Goal: Information Seeking & Learning: Learn about a topic

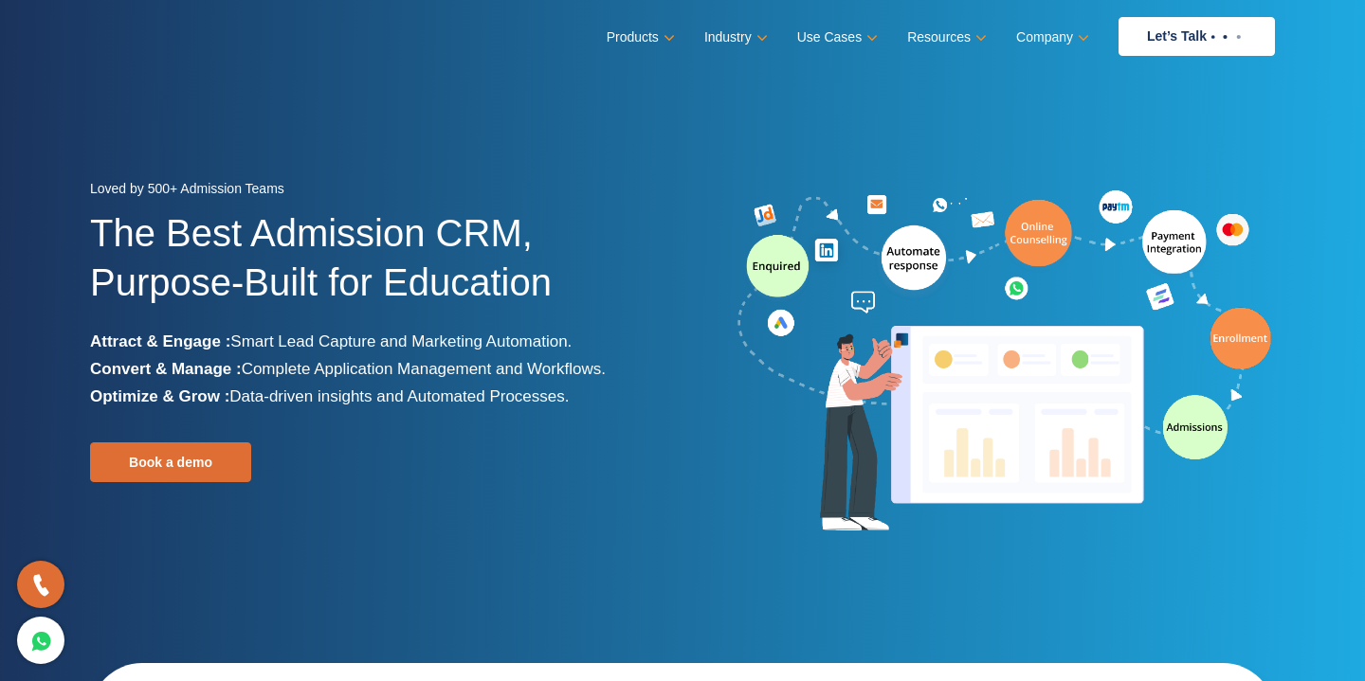
click at [726, 521] on div at bounding box center [985, 363] width 607 height 354
click at [390, 133] on section "Loved by 500+ Admission Teams The Best Admission CRM, Purpose-Built for Educati…" at bounding box center [682, 355] width 1365 height 711
click at [641, 101] on section "Loved by 500+ Admission Teams The Best Admission CRM, Purpose-Built for Educati…" at bounding box center [682, 355] width 1365 height 711
click at [459, 123] on section "Loved by 500+ Admission Teams The Best Admission CRM, Purpose-Built for Educati…" at bounding box center [682, 355] width 1365 height 711
click at [536, 131] on section "Loved by 500+ Admission Teams The Best Admission CRM, Purpose-Built for Educati…" at bounding box center [682, 355] width 1365 height 711
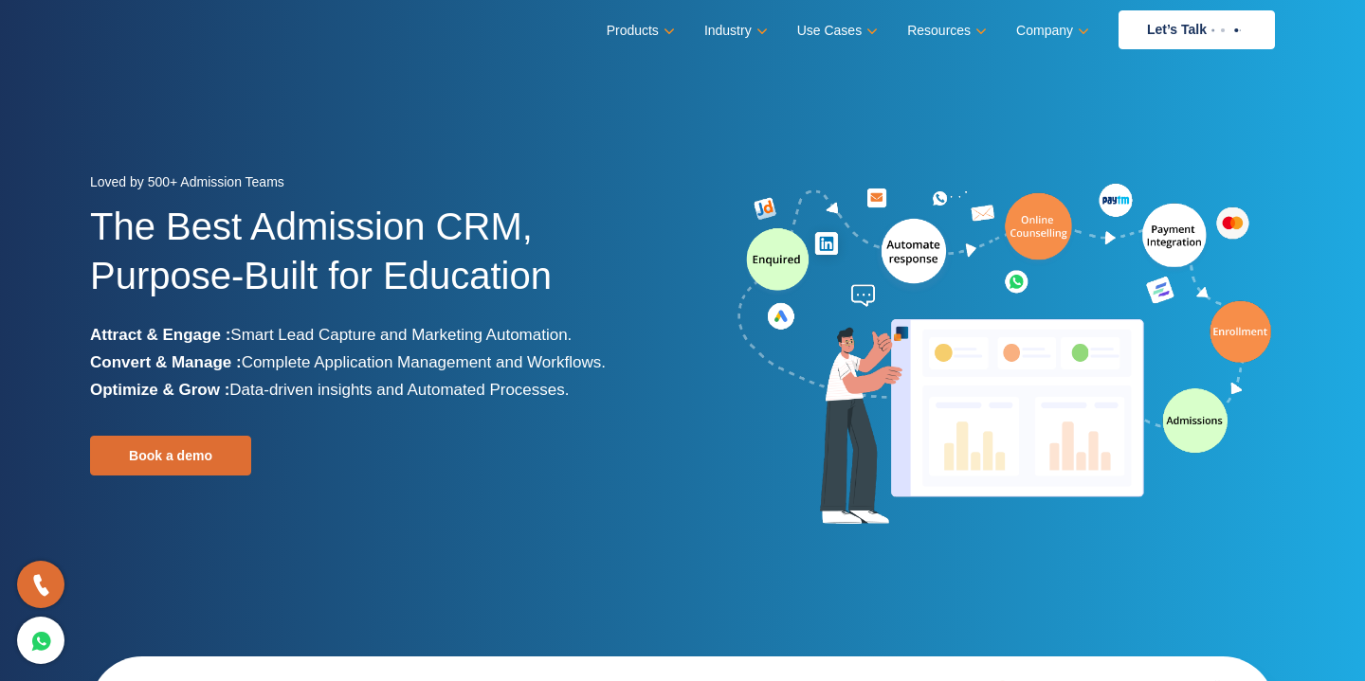
scroll to position [19, 0]
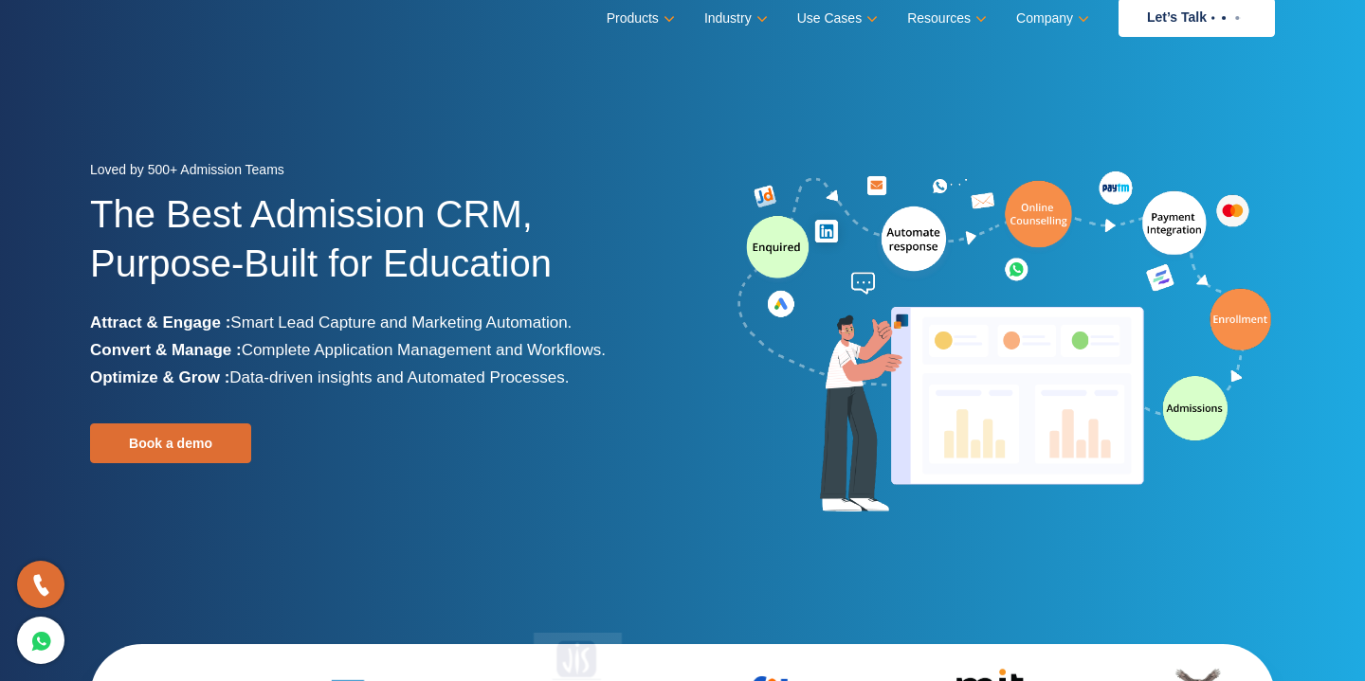
click at [564, 444] on div "Loved by 500+ Admission Teams The Best Admission CRM, Purpose-Built for Educati…" at bounding box center [379, 343] width 578 height 374
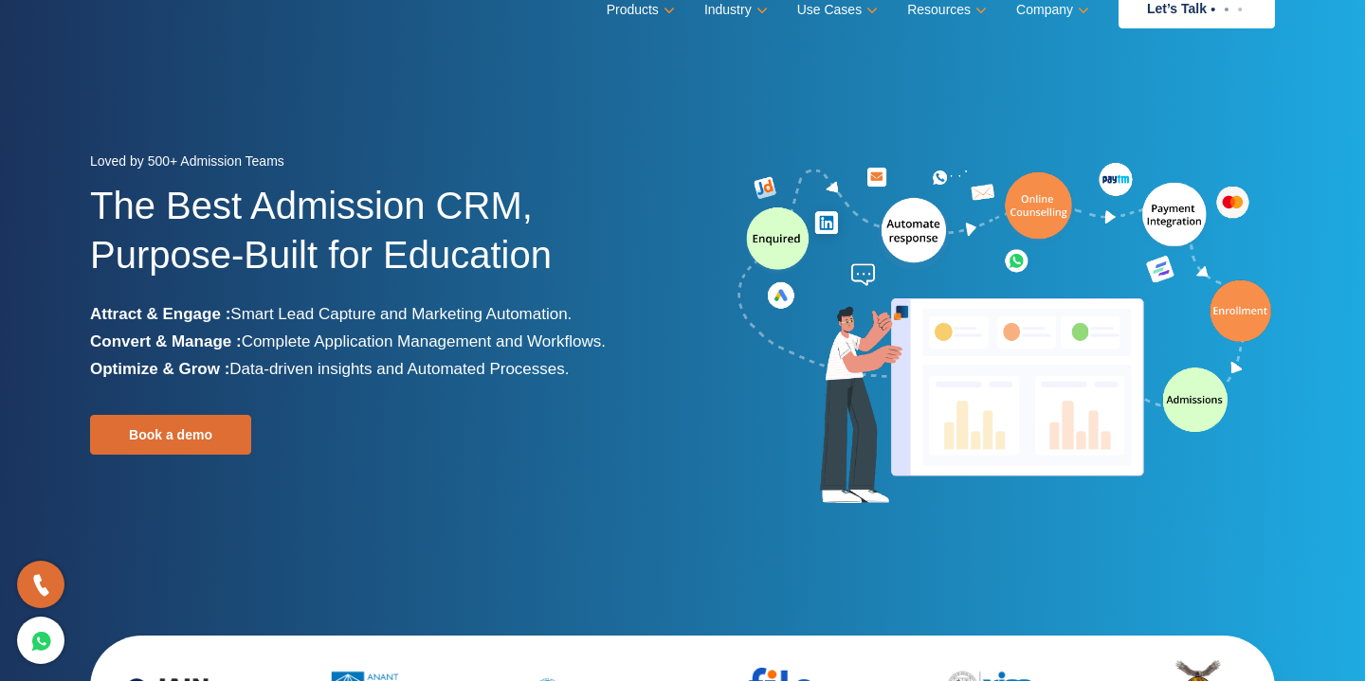
scroll to position [28, 0]
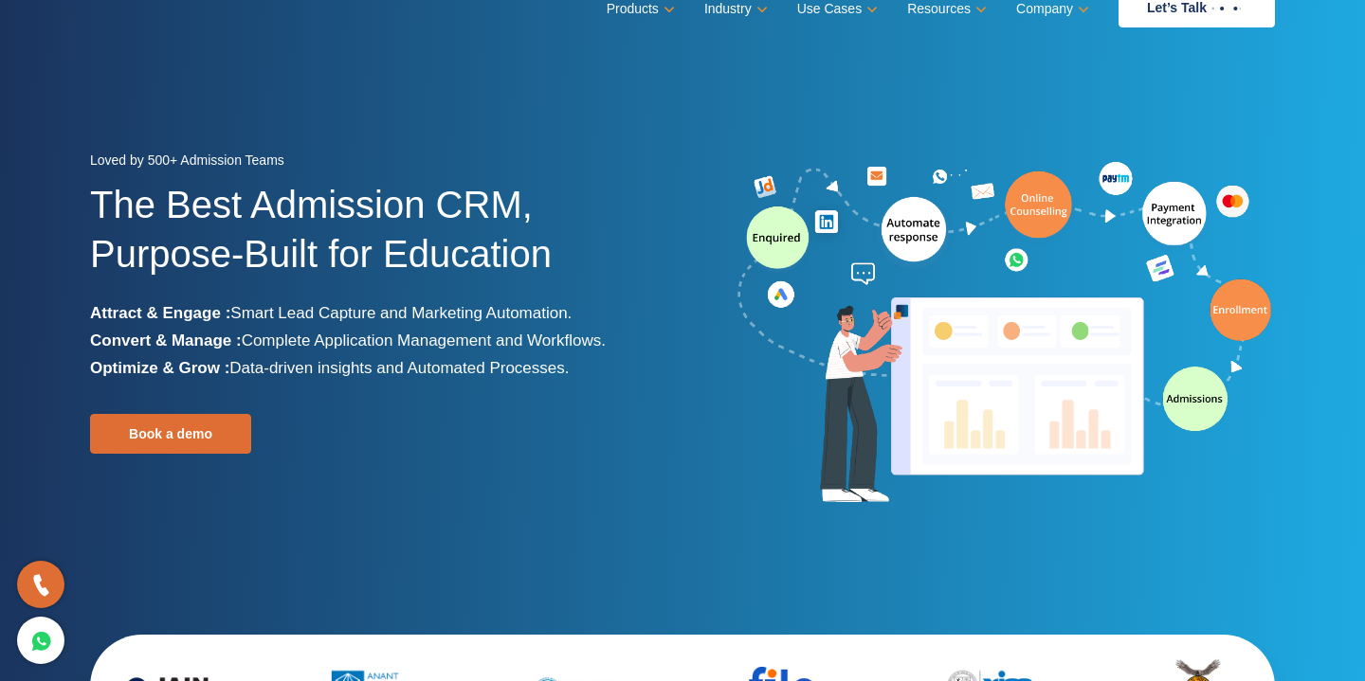
click at [541, 442] on div "Loved by 500+ Admission Teams The Best Admission CRM, Purpose-Built for Educati…" at bounding box center [379, 334] width 578 height 374
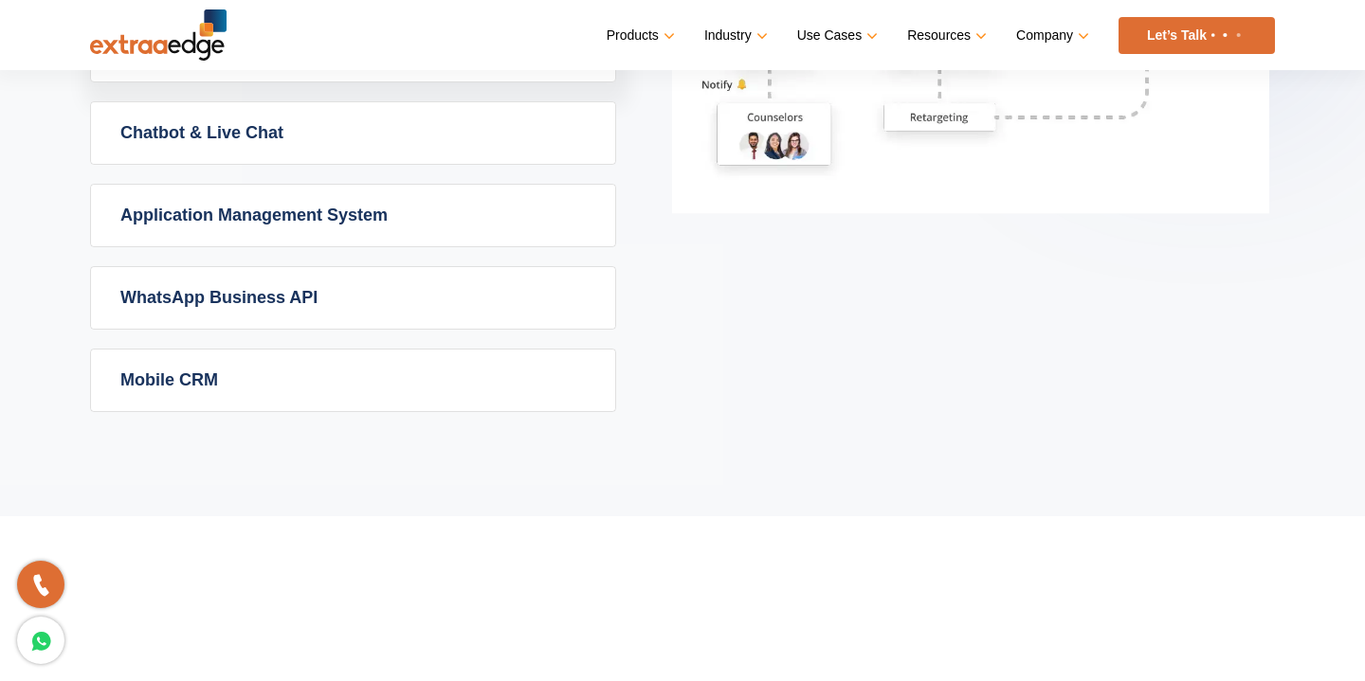
scroll to position [1482, 0]
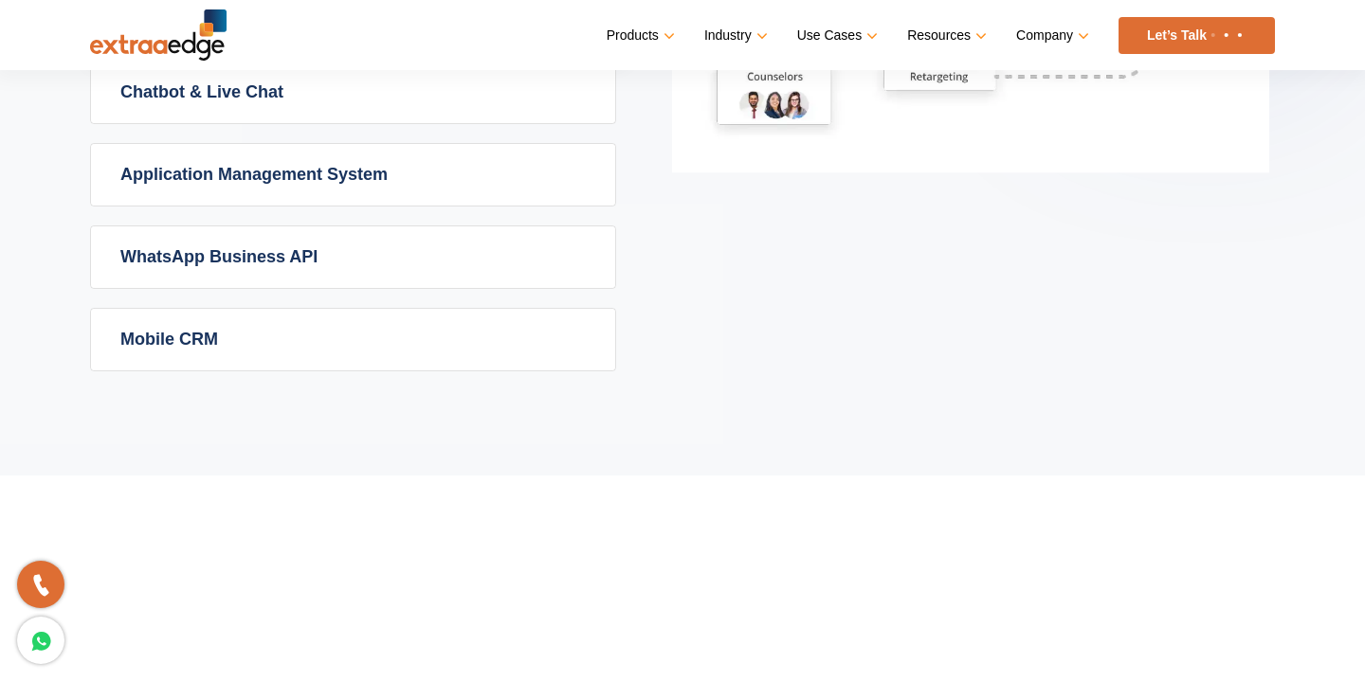
click at [336, 338] on link "Mobile CRM" at bounding box center [353, 340] width 524 height 62
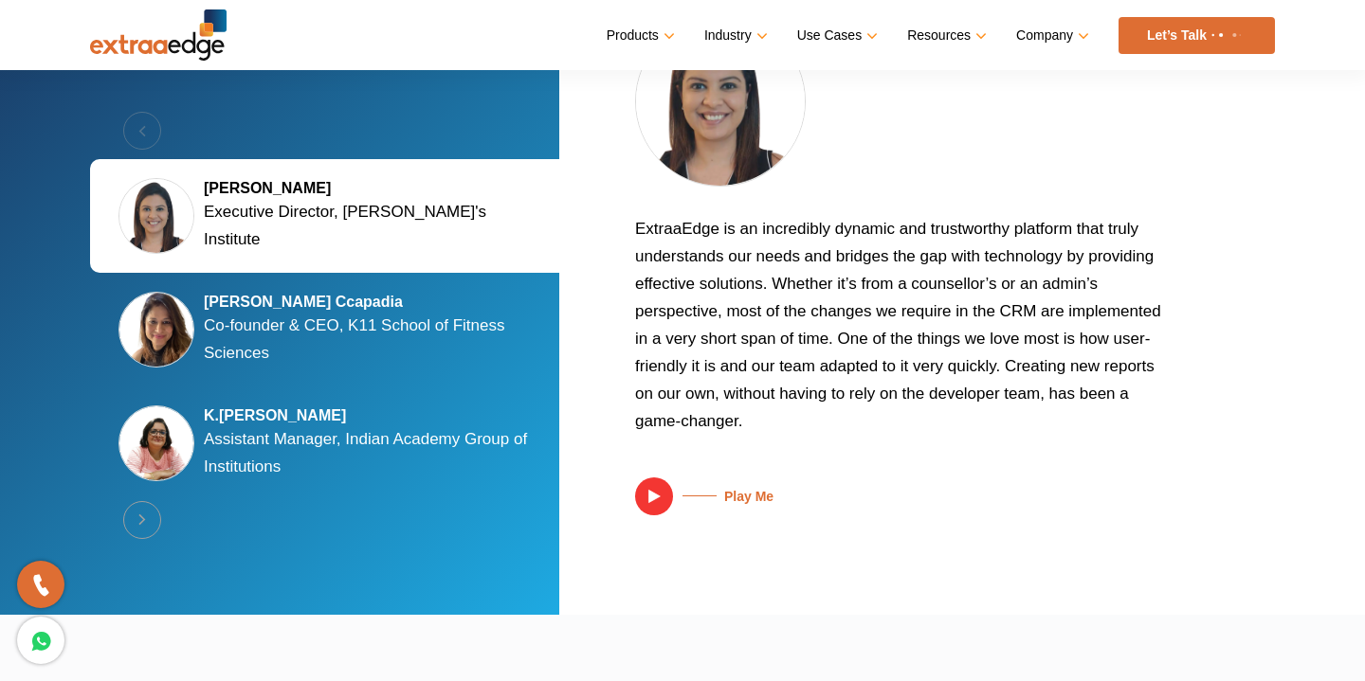
scroll to position [3700, 0]
click at [136, 519] on button "Next" at bounding box center [142, 520] width 38 height 38
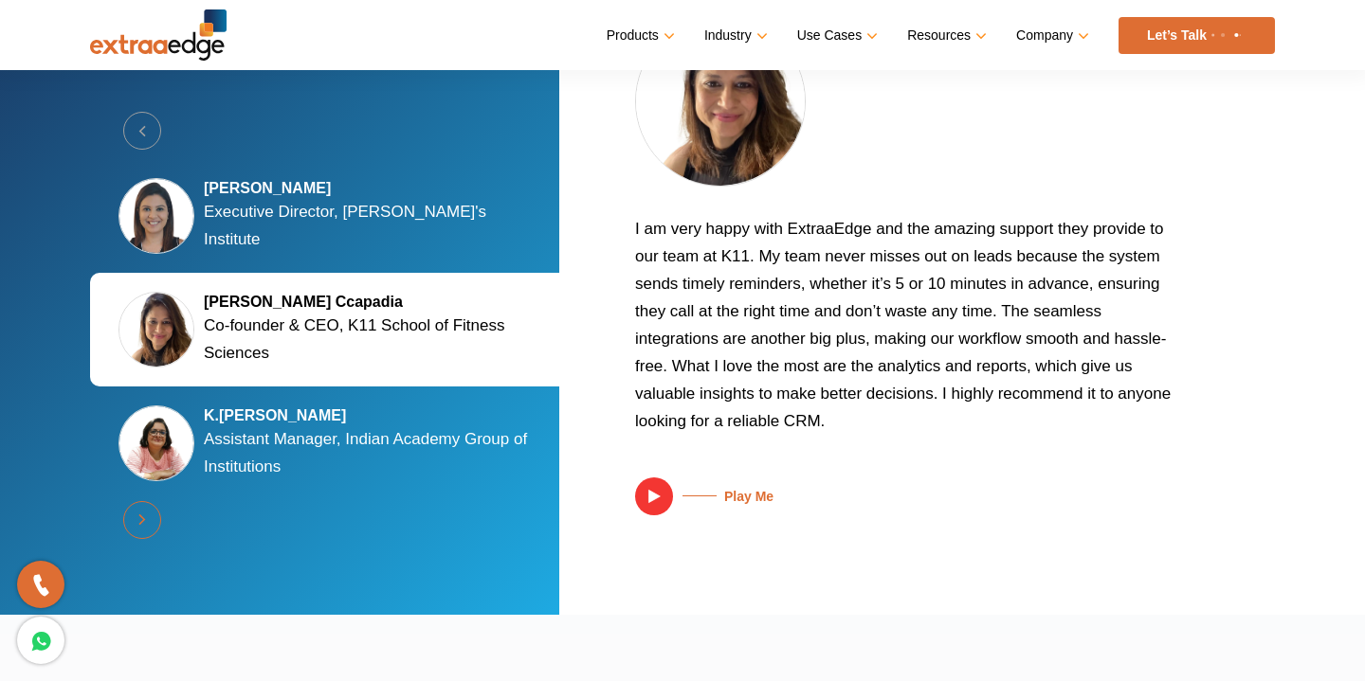
click at [136, 519] on button "Next" at bounding box center [142, 520] width 38 height 38
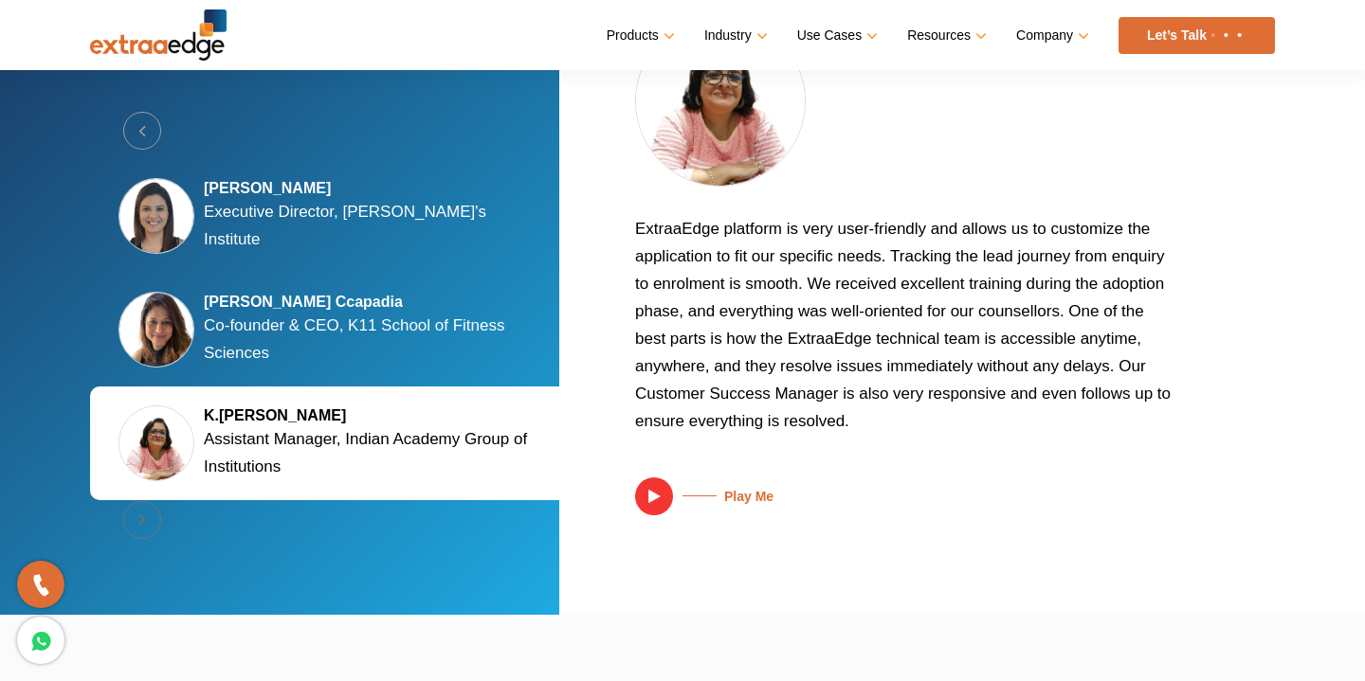
click at [136, 519] on div "Previous [PERSON_NAME] Executive Director, [PERSON_NAME]'s Institute [PERSON_NA…" at bounding box center [331, 330] width 483 height 437
click at [820, 438] on p "ExtraaEdge platform is very user-friendly and allows us to customize the applic…" at bounding box center [905, 332] width 540 height 234
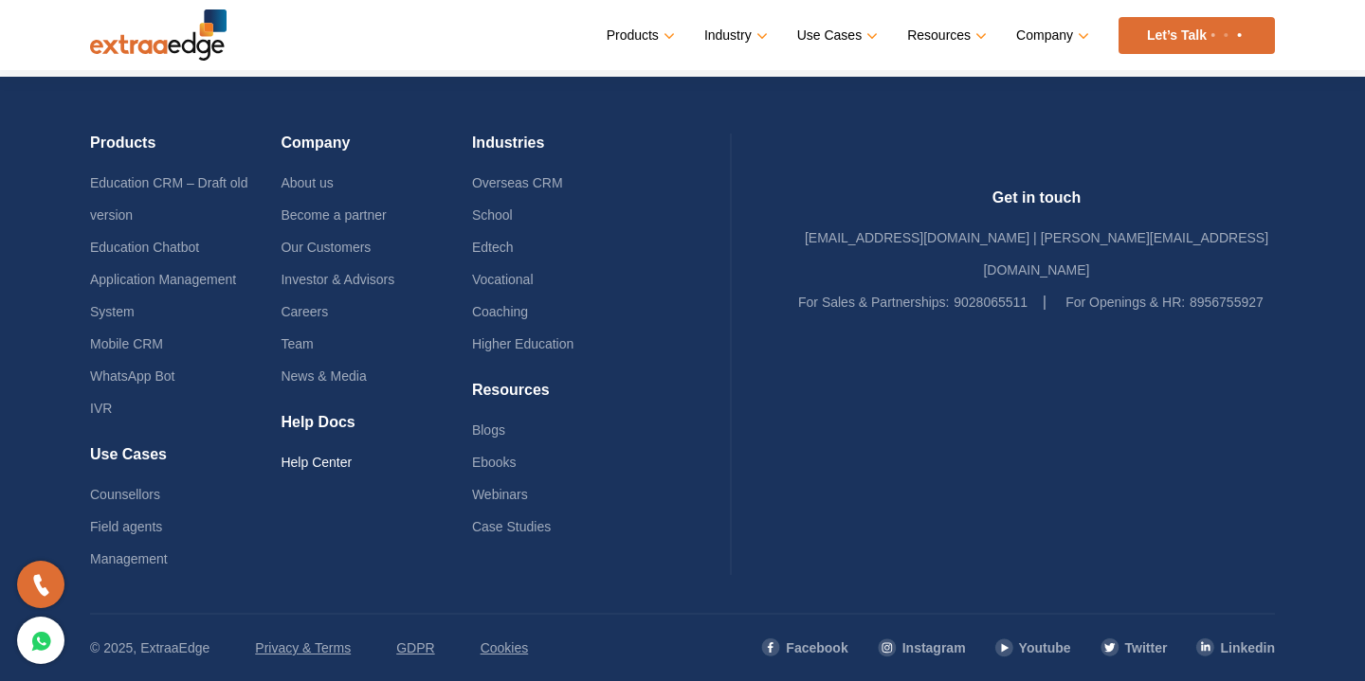
scroll to position [4588, 0]
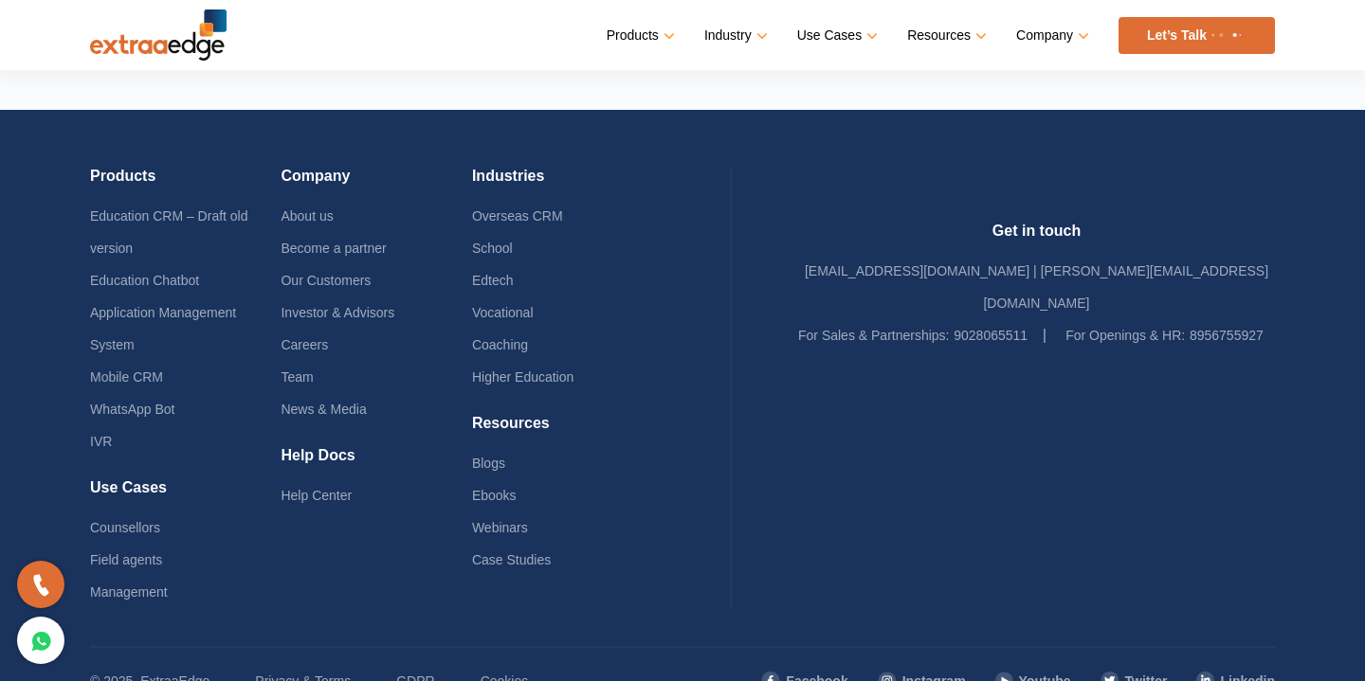
click at [718, 485] on div "Products Education CRM – Draft old version Education Chatbot Application Manage…" at bounding box center [411, 388] width 642 height 442
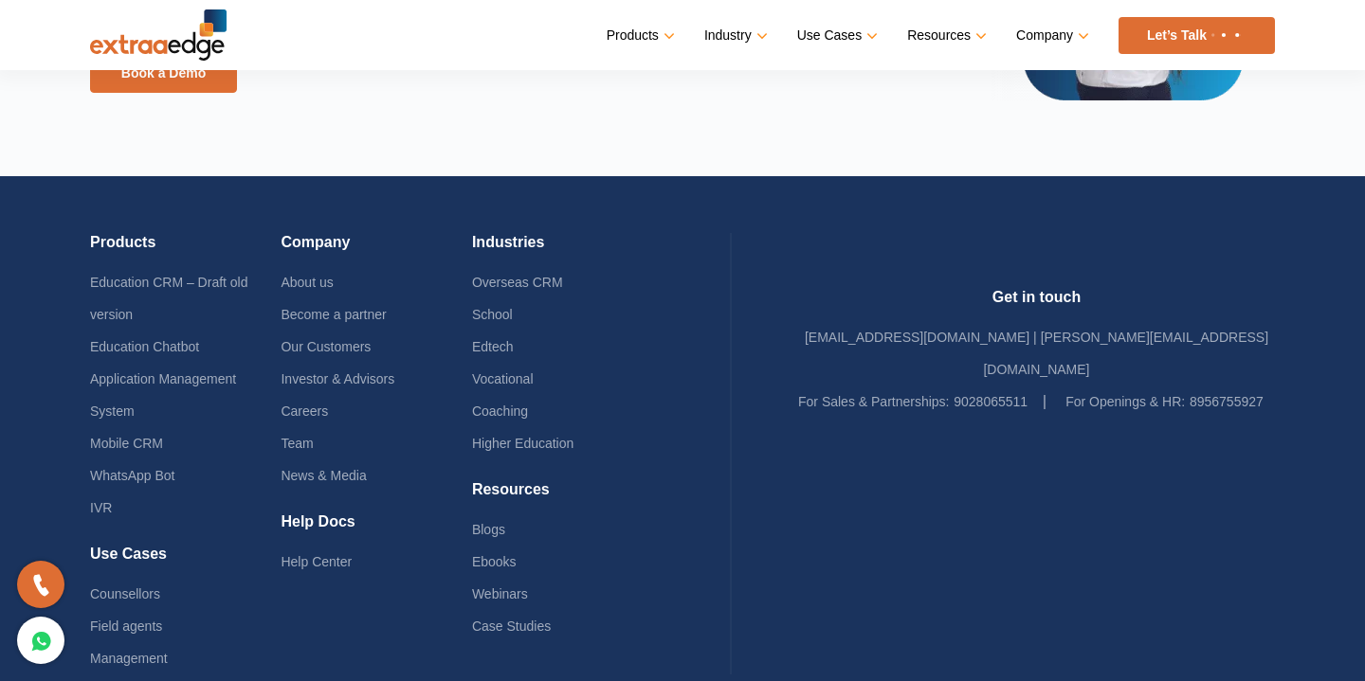
click at [855, 526] on div at bounding box center [1036, 542] width 477 height 32
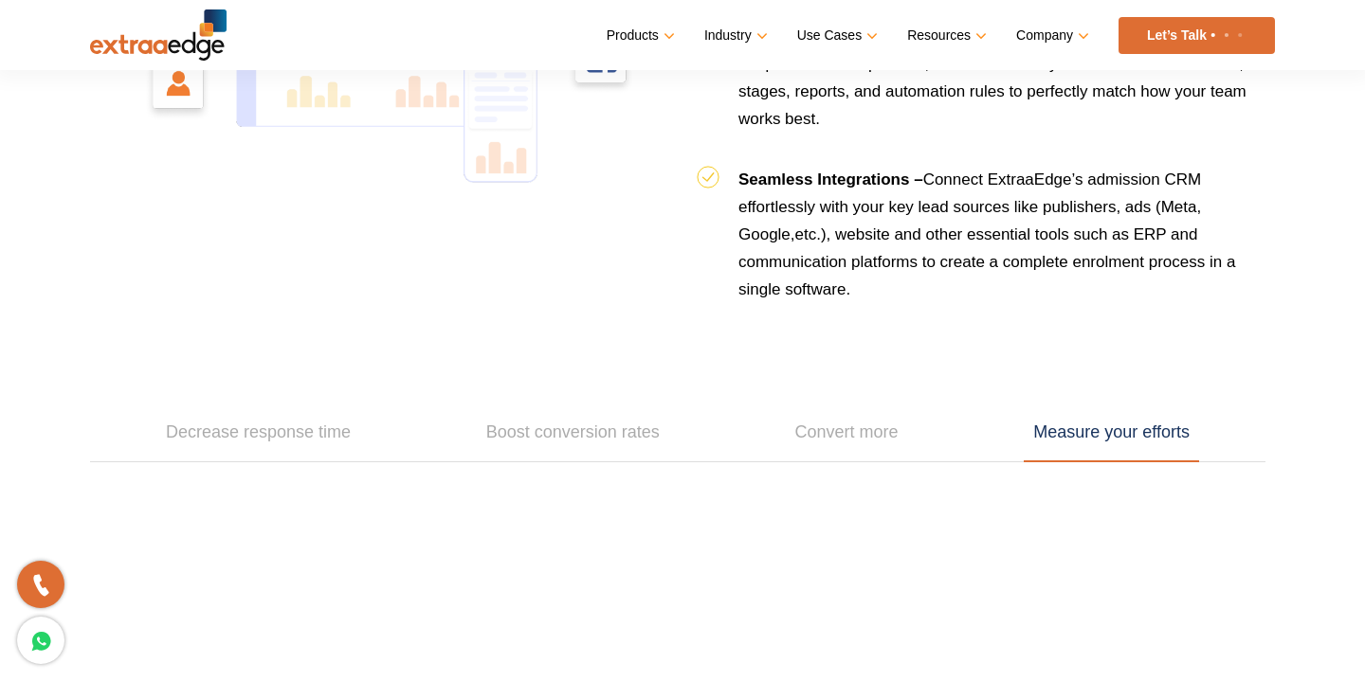
scroll to position [1770, 0]
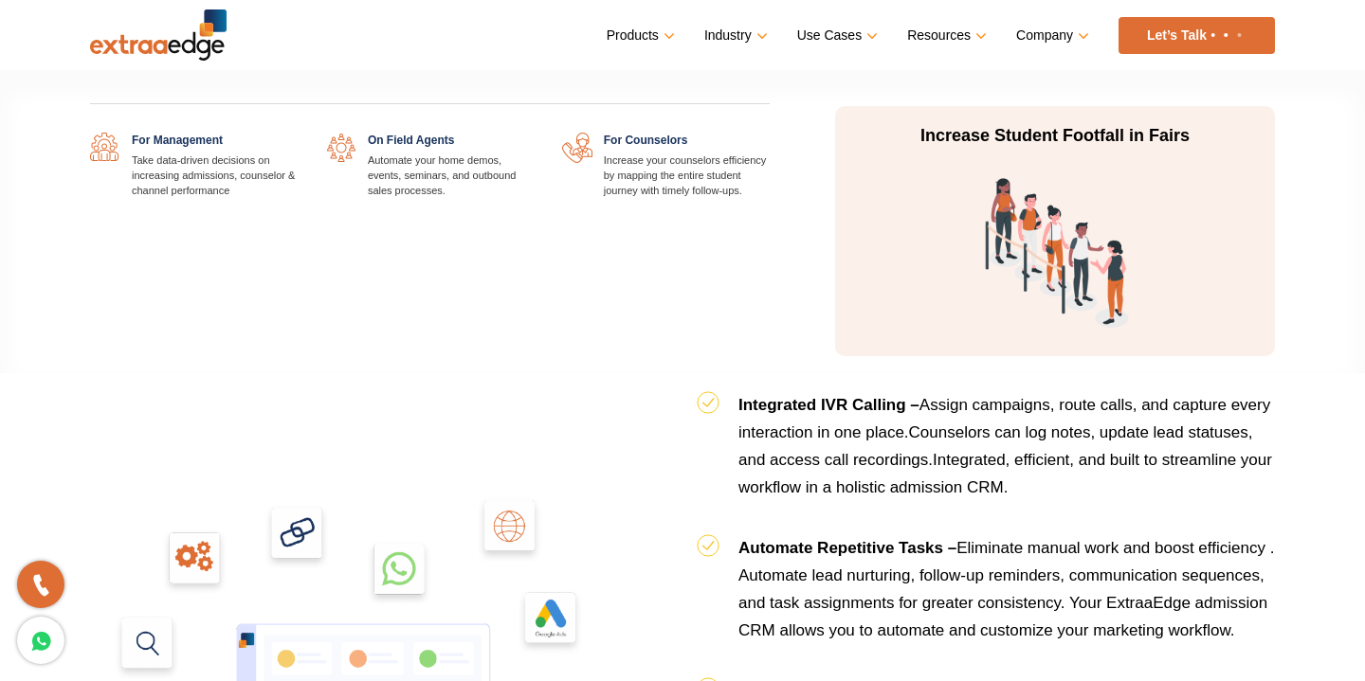
click at [868, 36] on link "Use Cases" at bounding box center [835, 35] width 77 height 27
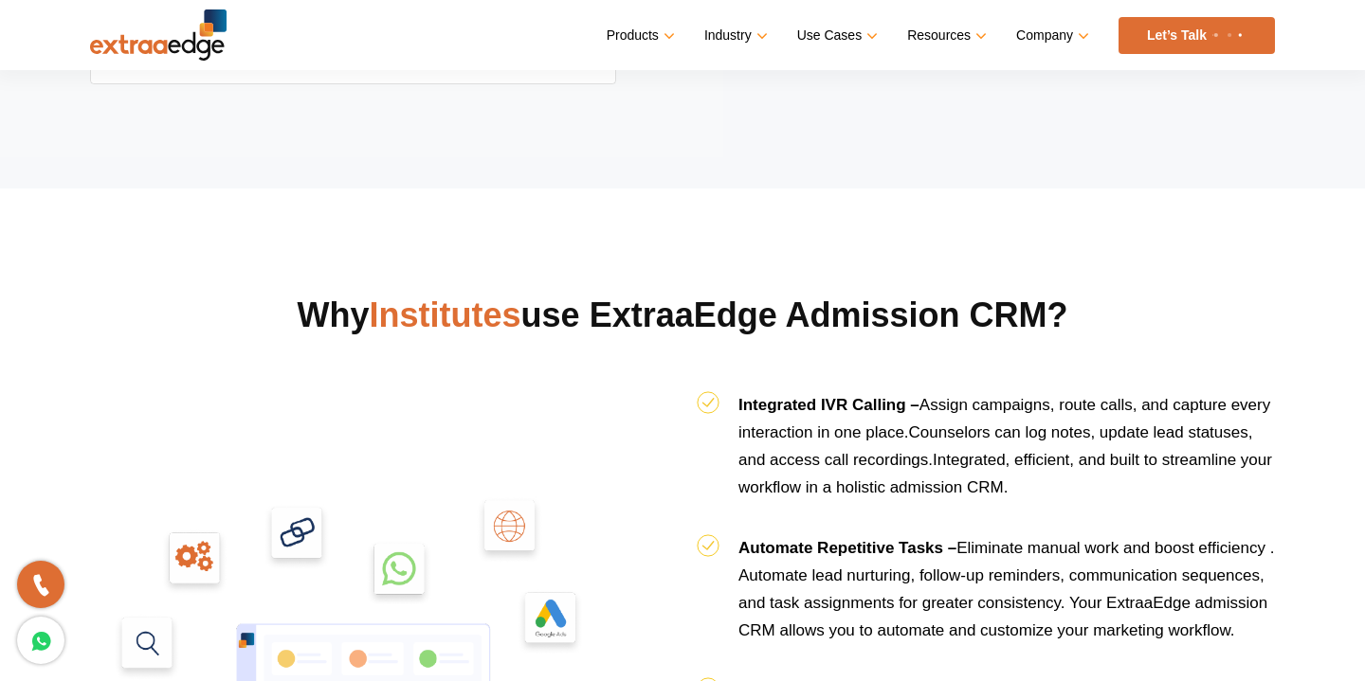
click at [483, 46] on div "Products Education CRM Streamline your entire admissions process on a single pl…" at bounding box center [751, 35] width 1048 height 37
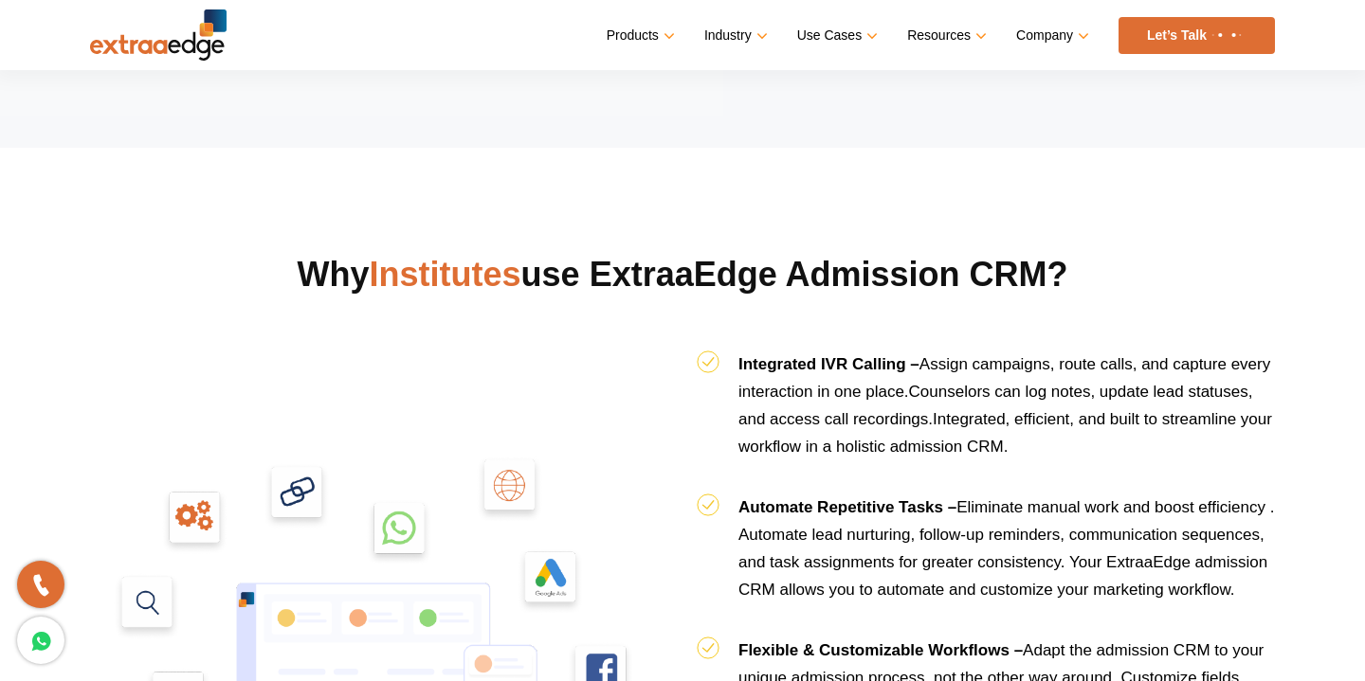
scroll to position [1798, 0]
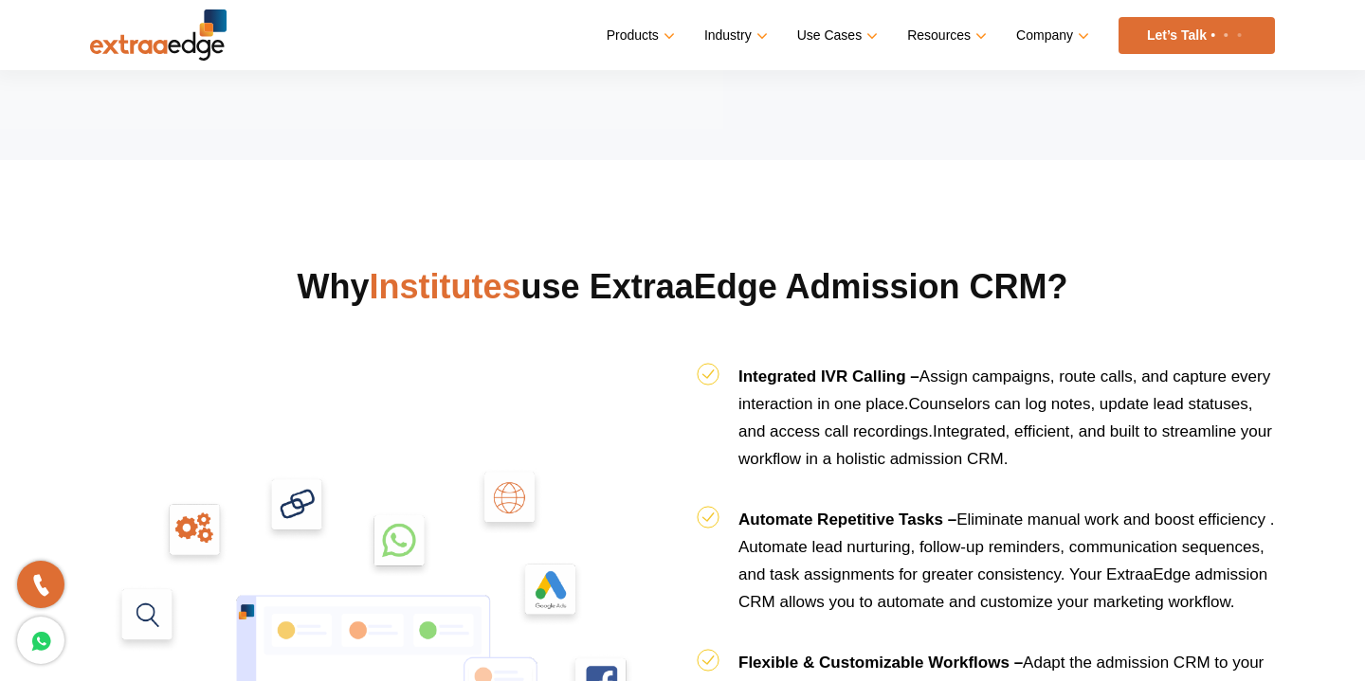
click at [787, 378] on b "Integrated IVR Calling –" at bounding box center [828, 377] width 181 height 18
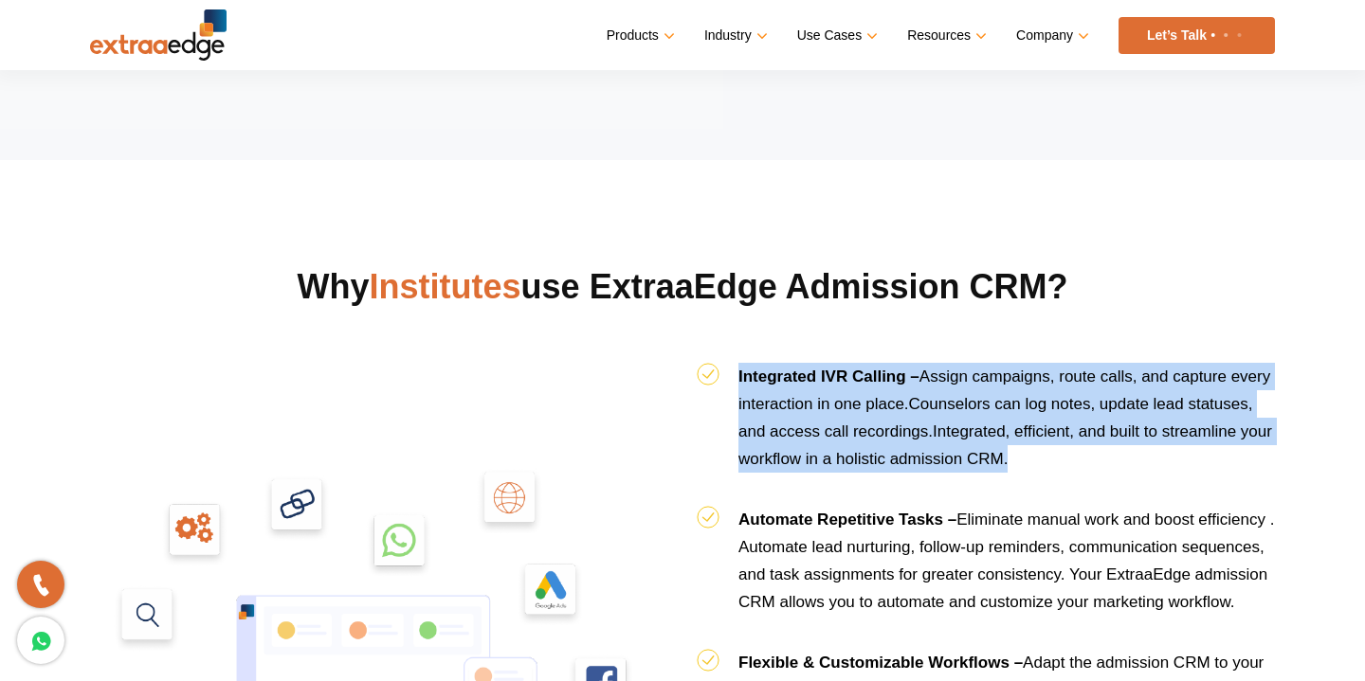
click at [852, 400] on span "Assign campaigns, route calls, and capture every interaction in one place." at bounding box center [1004, 390] width 532 height 45
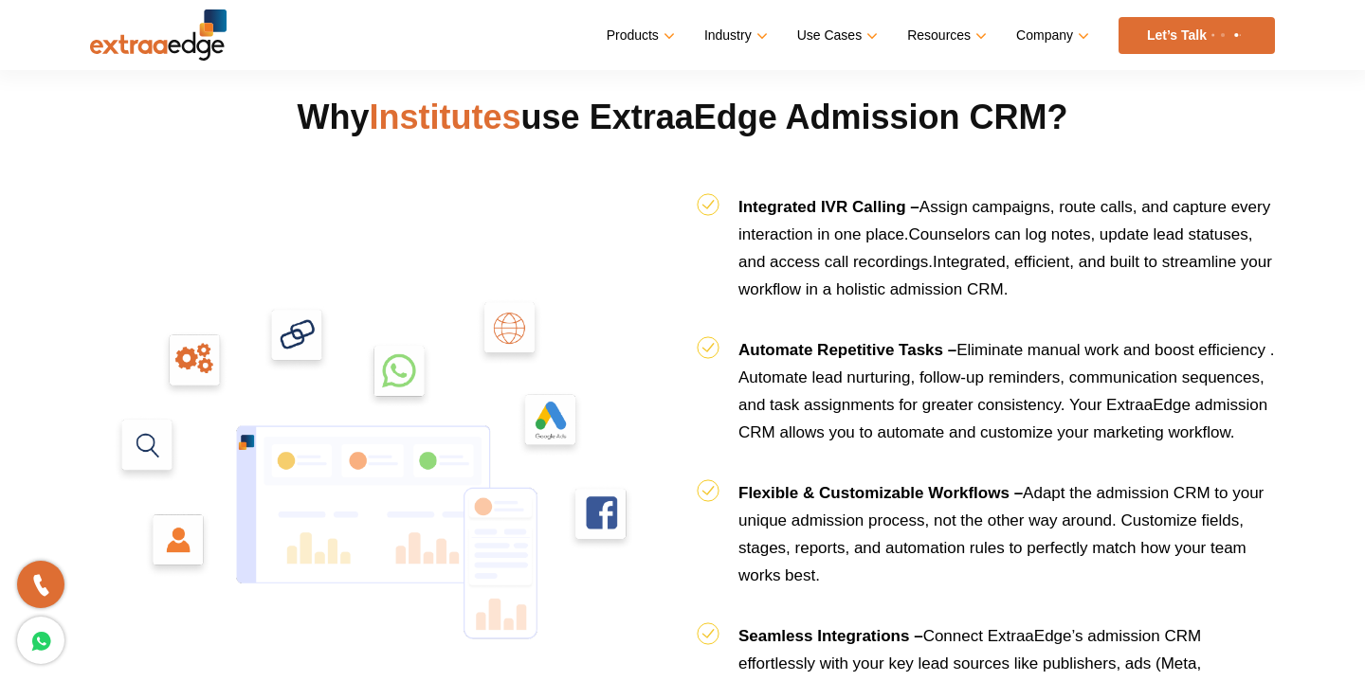
scroll to position [1976, 0]
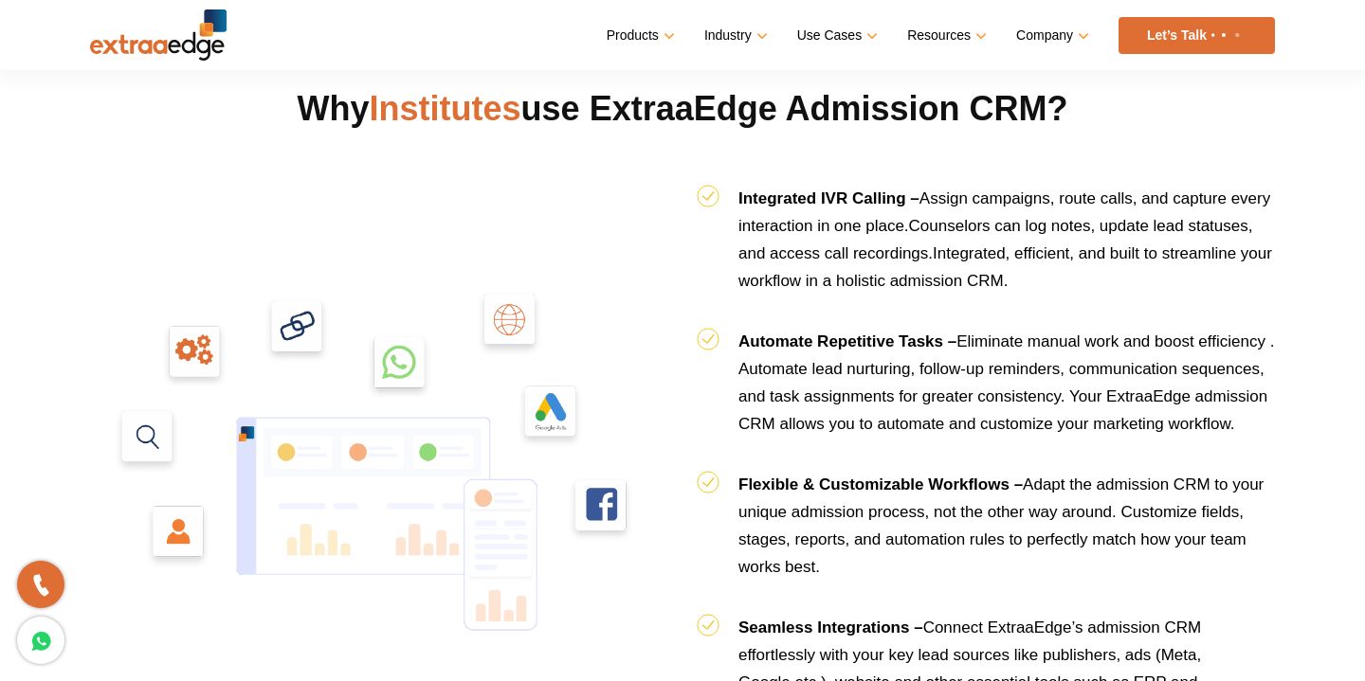
click at [781, 349] on b "Automate Repetitive Tasks –" at bounding box center [847, 342] width 218 height 18
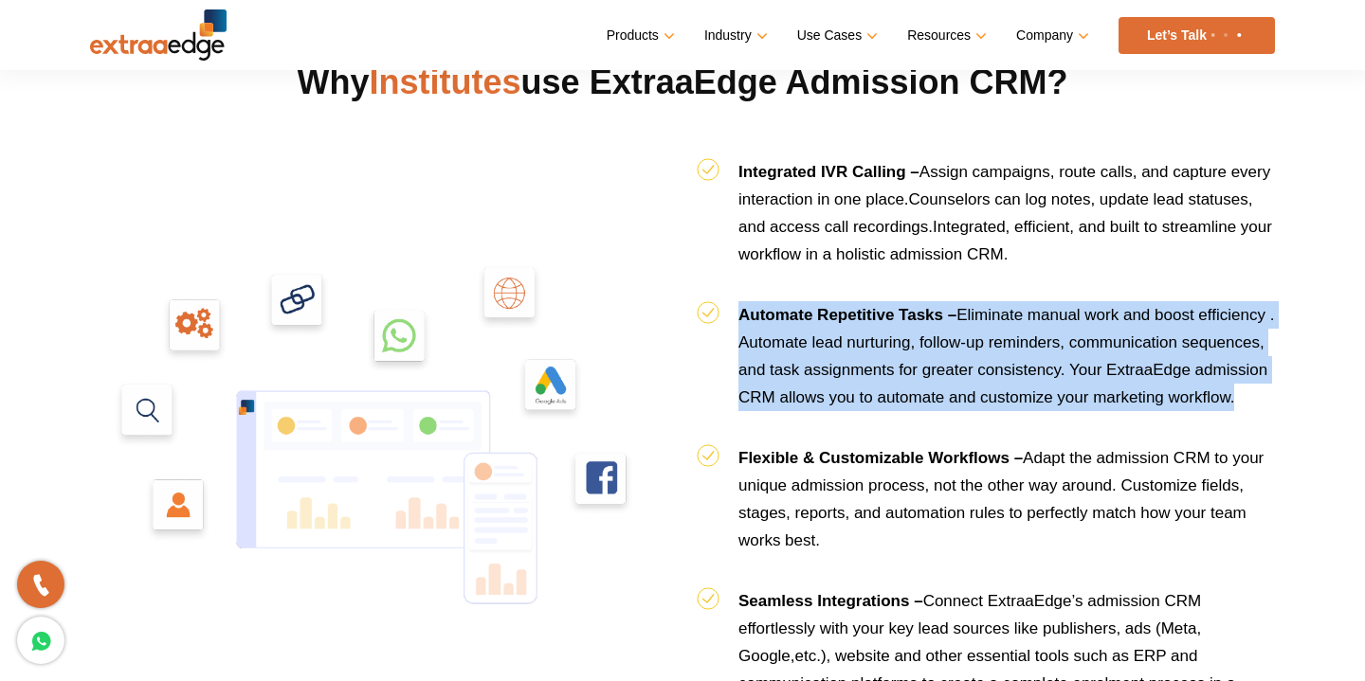
scroll to position [2004, 0]
click at [807, 238] on li "Integrated IVR Calling – Assign campaigns, route calls, and capture every inter…" at bounding box center [986, 228] width 578 height 143
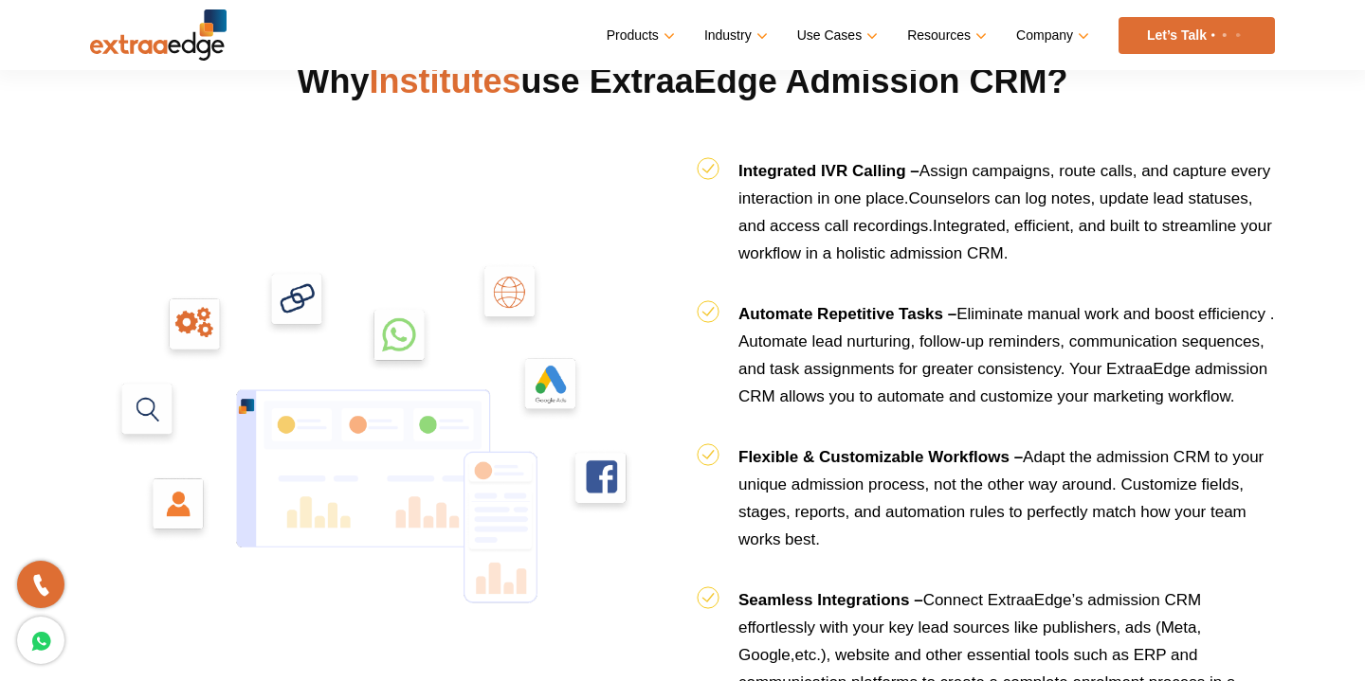
click at [807, 238] on li "Integrated IVR Calling – Assign campaigns, route calls, and capture every inter…" at bounding box center [986, 228] width 578 height 143
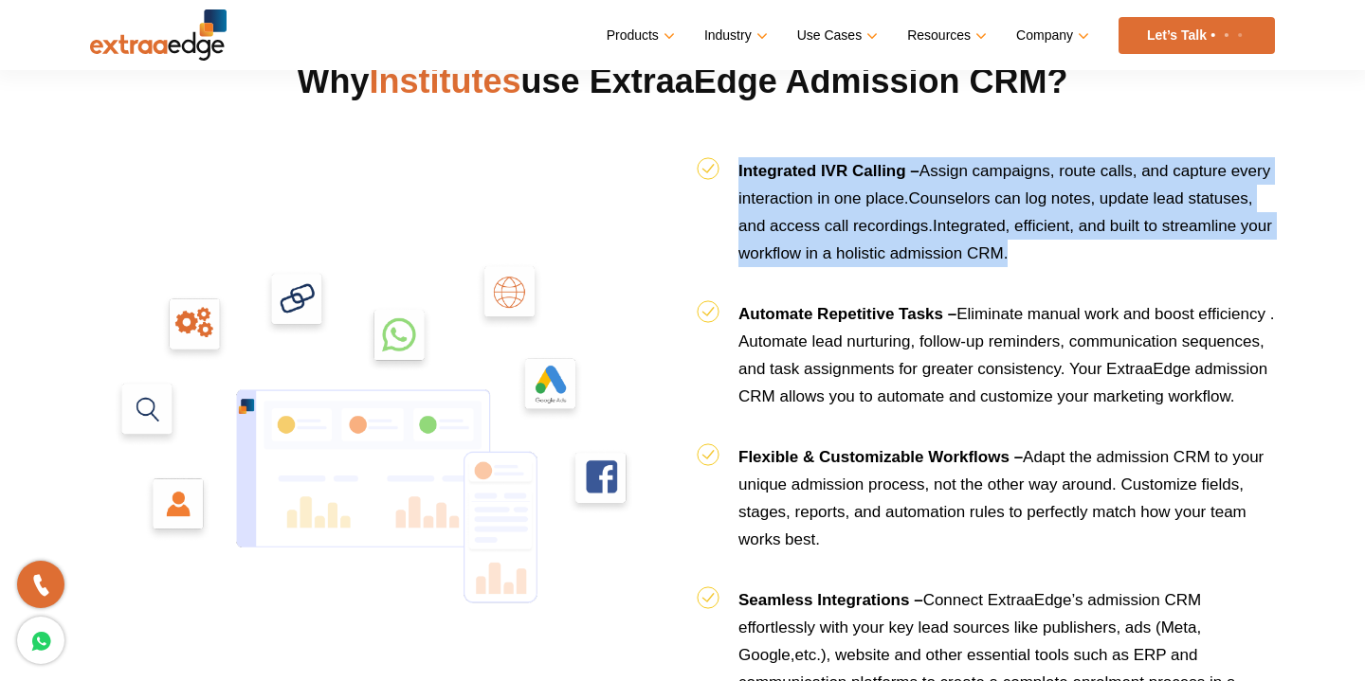
click at [810, 315] on b "Automate Repetitive Tasks –" at bounding box center [847, 314] width 218 height 18
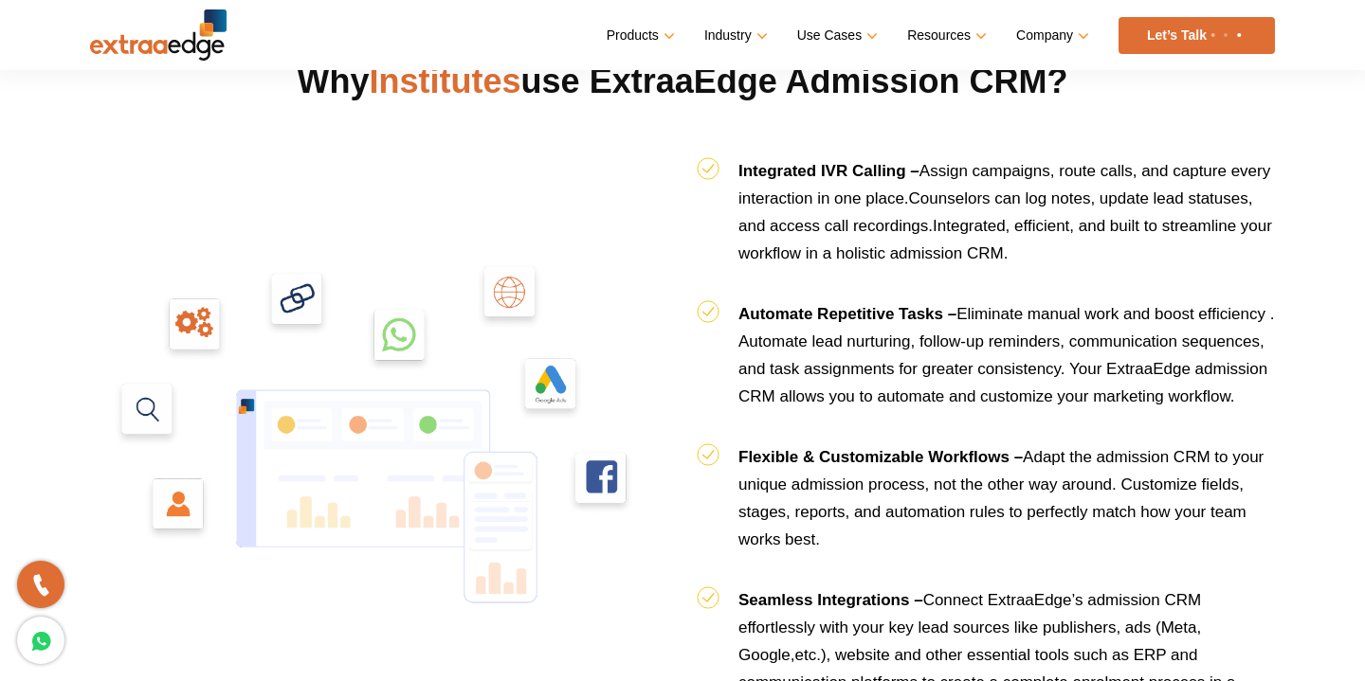
click at [810, 315] on b "Automate Repetitive Tasks –" at bounding box center [847, 314] width 218 height 18
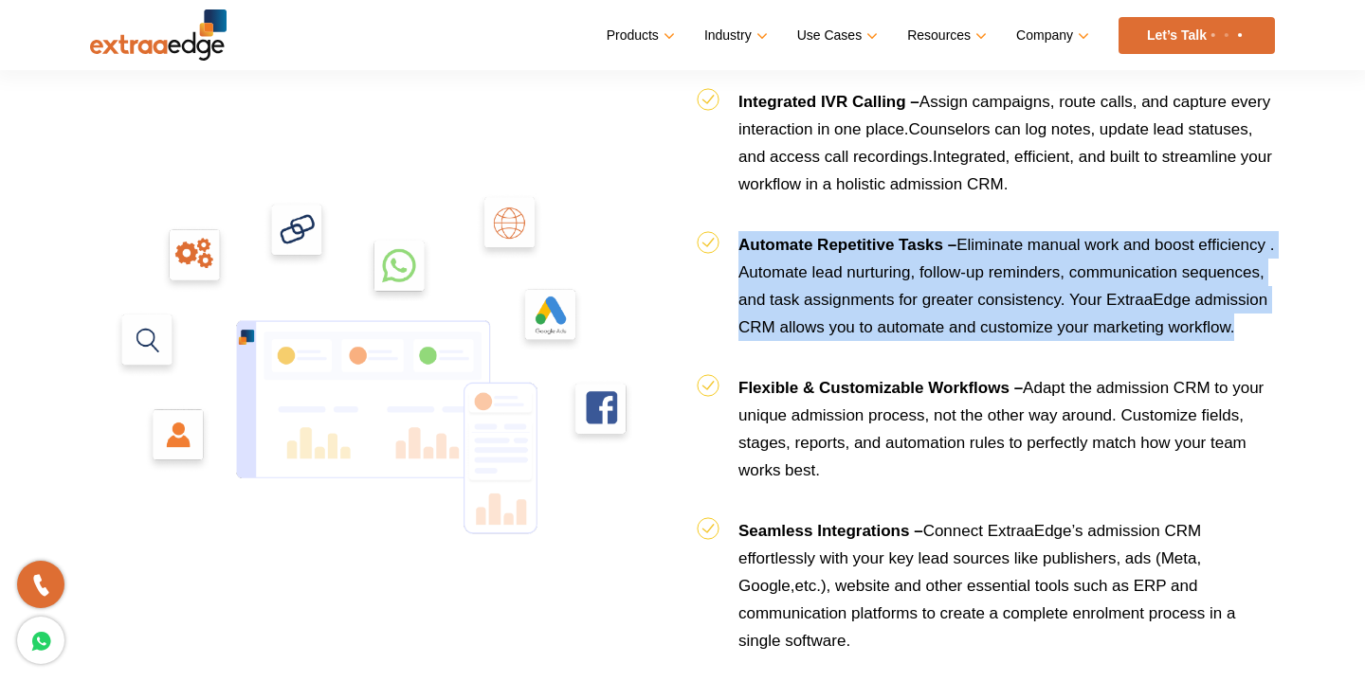
scroll to position [2092, 0]
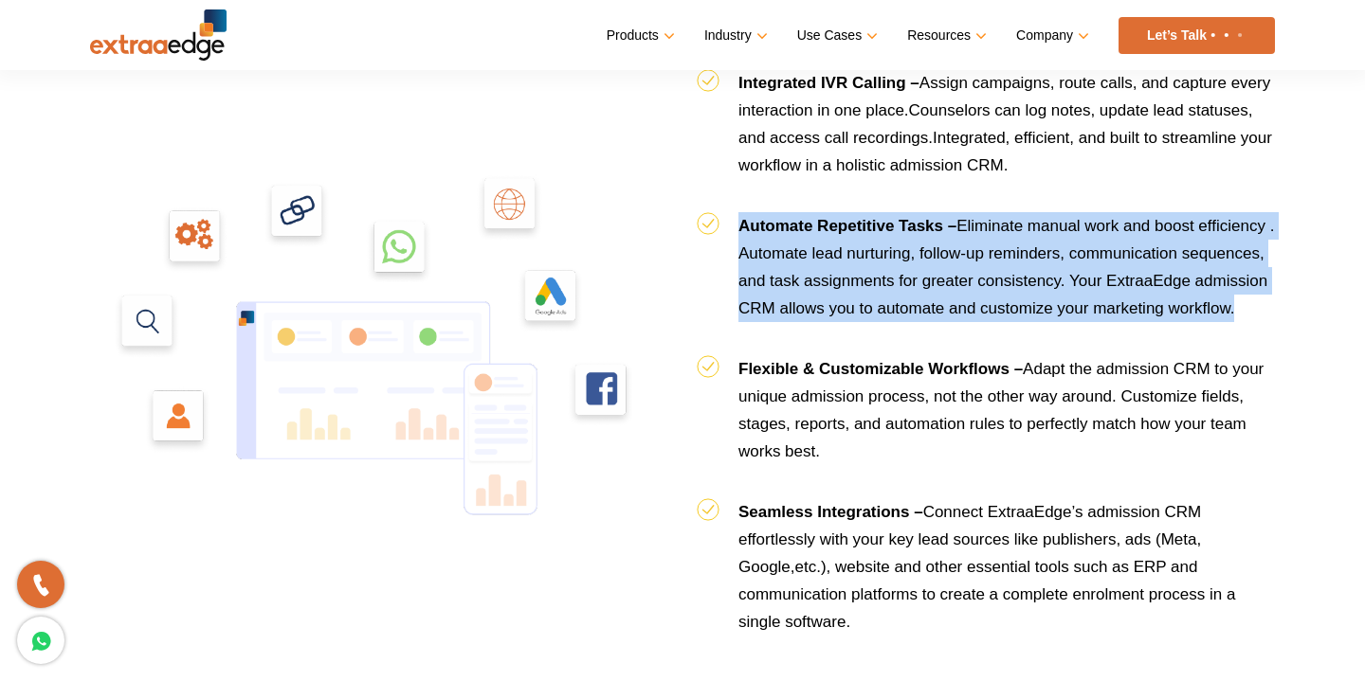
click at [816, 377] on b "Flexible & Customizable Workflows –" at bounding box center [880, 369] width 284 height 18
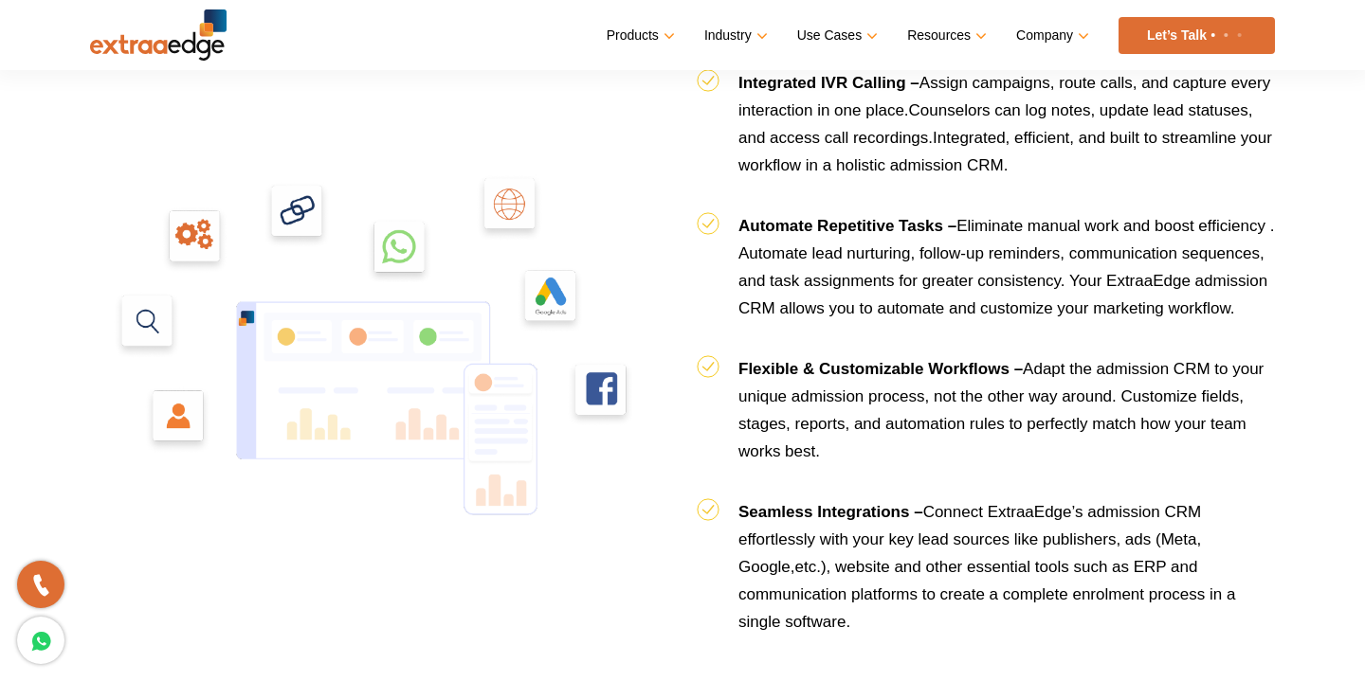
click at [816, 377] on b "Flexible & Customizable Workflows –" at bounding box center [880, 369] width 284 height 18
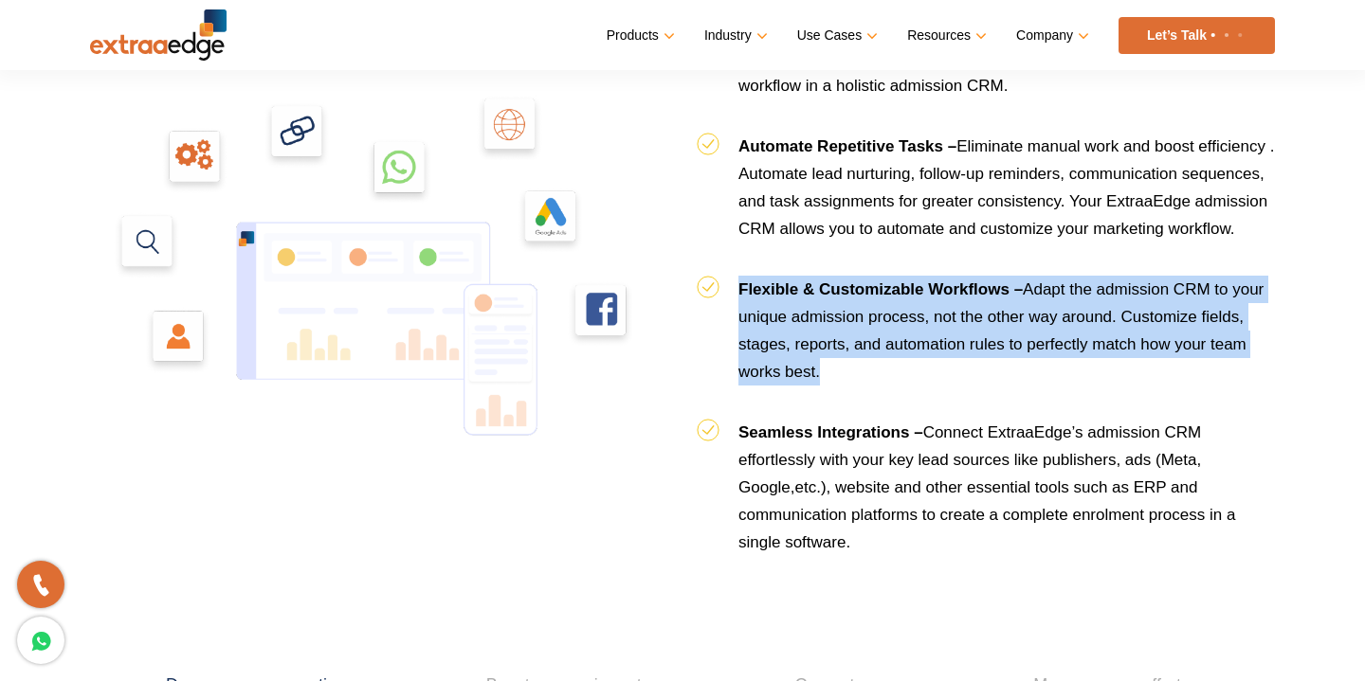
scroll to position [2195, 0]
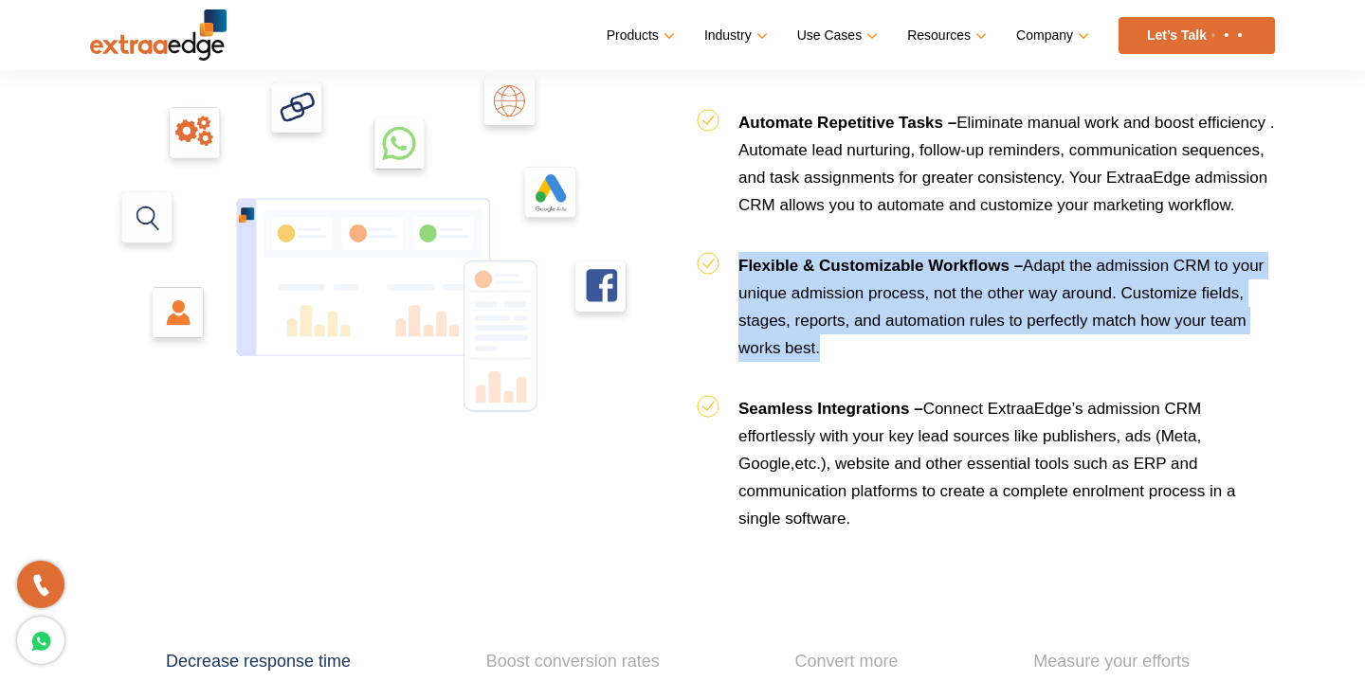
click at [813, 424] on li "Seamless Integrations – Connect ExtraaEdge’s admission CRM effortlessly with yo…" at bounding box center [986, 463] width 578 height 137
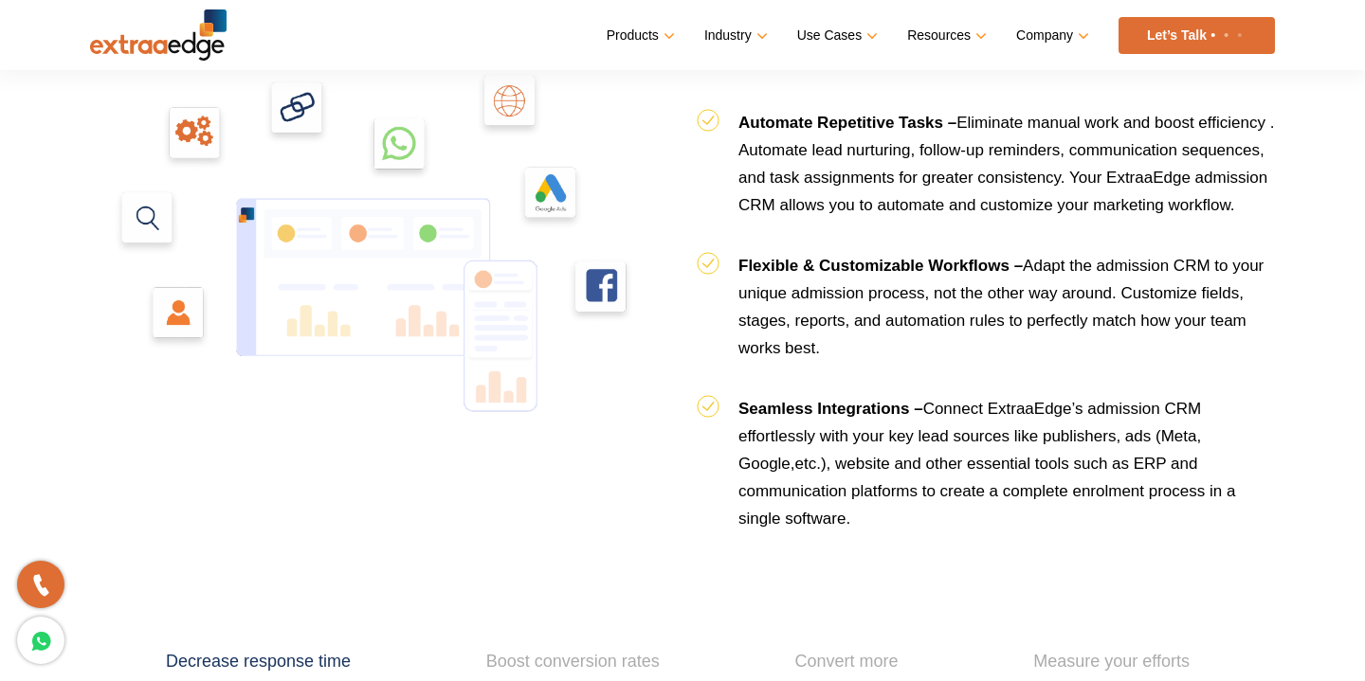
click at [813, 424] on li "Seamless Integrations – Connect ExtraaEdge’s admission CRM effortlessly with yo…" at bounding box center [986, 463] width 578 height 137
click at [757, 214] on li "Automate Repetitive Tasks – Eliminate manual work and boost efficiency . Automa…" at bounding box center [986, 180] width 578 height 143
click at [795, 297] on span "Adapt the admission CRM to your unique admission process, not the other way aro…" at bounding box center [1000, 307] width 525 height 100
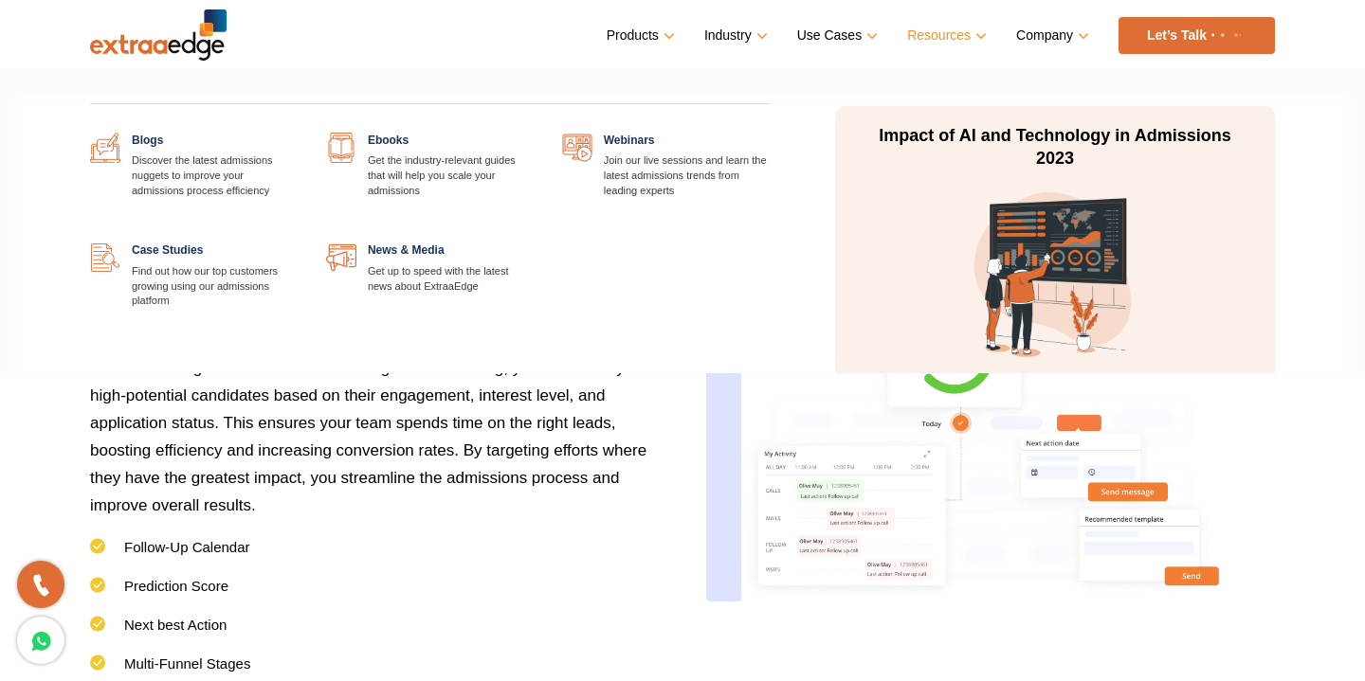
scroll to position [2724, 0]
